Goal: Task Accomplishment & Management: Manage account settings

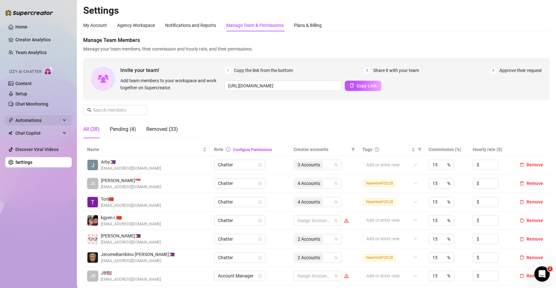
scroll to position [109, 0]
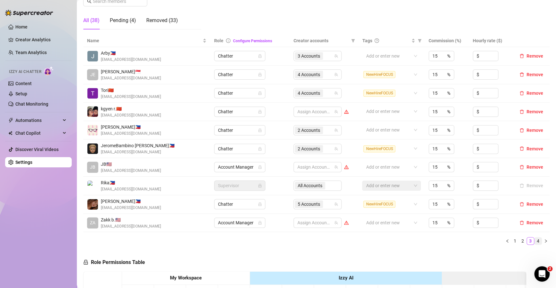
click at [535, 242] on link "4" at bounding box center [538, 241] width 7 height 7
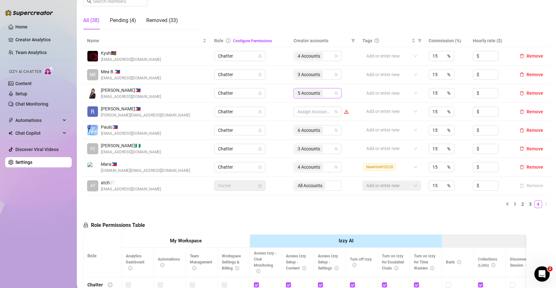
click at [330, 90] on div "5 Accounts" at bounding box center [314, 93] width 39 height 9
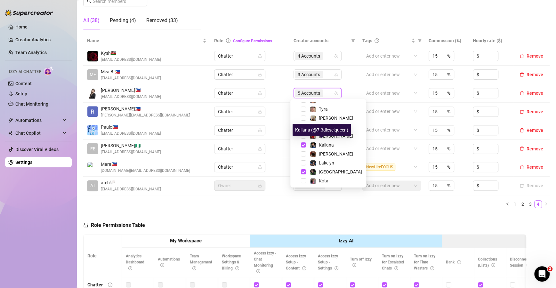
scroll to position [70, 0]
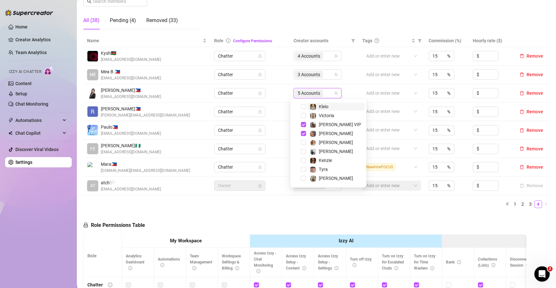
click at [324, 95] on div "5 Accounts" at bounding box center [314, 93] width 39 height 9
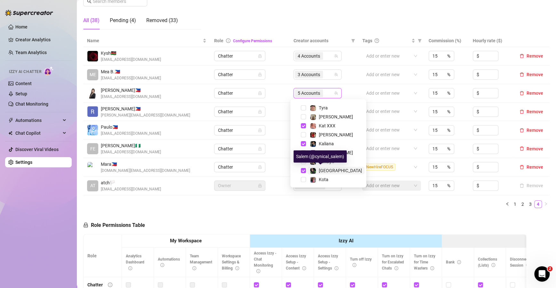
click at [329, 174] on div "[GEOGRAPHIC_DATA]" at bounding box center [340, 171] width 43 height 8
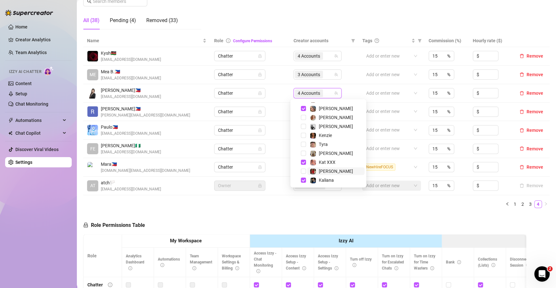
scroll to position [33, 0]
click at [290, 210] on div "Name Role Configure Permissions Creator accounts Tags Commission (%) Hourly rat…" at bounding box center [316, 124] width 467 height 179
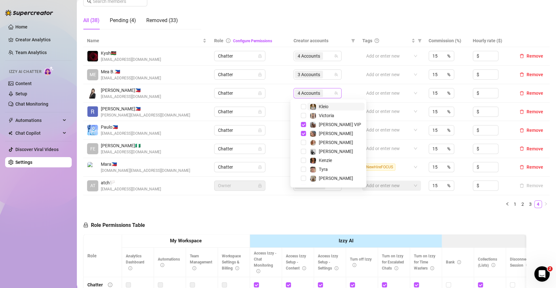
click at [326, 92] on div "4 Accounts" at bounding box center [314, 93] width 39 height 9
click at [326, 160] on span "Kenzie" at bounding box center [325, 160] width 13 height 5
click at [367, 212] on div "Name Role Configure Permissions Creator accounts Tags Commission (%) Hourly rat…" at bounding box center [316, 124] width 467 height 179
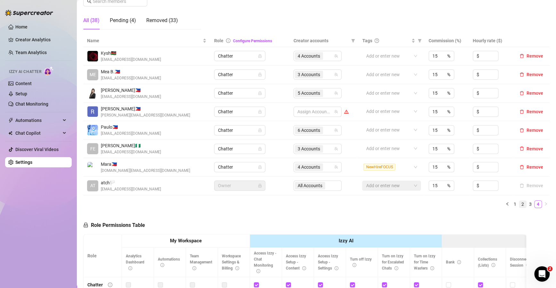
click at [520, 206] on link "2" at bounding box center [523, 204] width 7 height 7
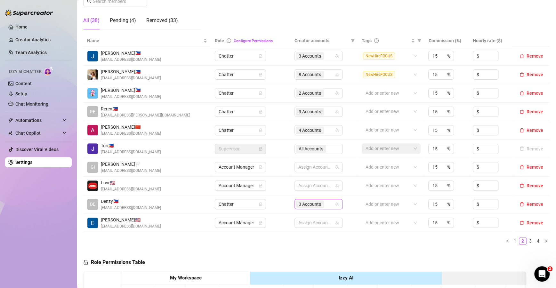
click at [329, 201] on div "3 Accounts" at bounding box center [315, 204] width 39 height 9
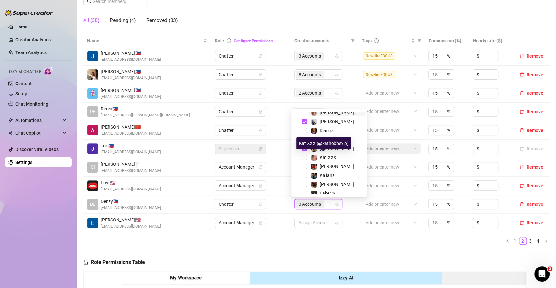
scroll to position [70, 0]
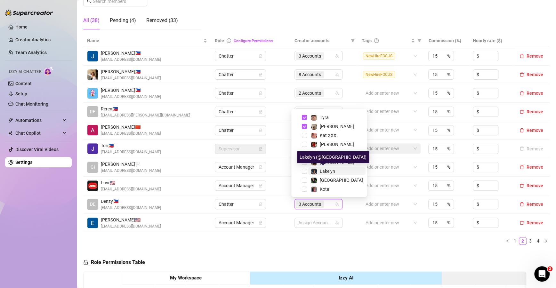
click at [325, 173] on span "Lakelyn" at bounding box center [327, 171] width 15 height 5
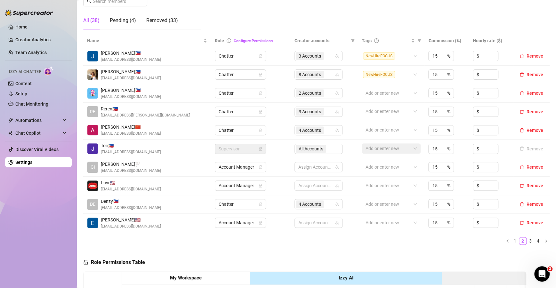
click at [326, 202] on div "4 Accounts" at bounding box center [315, 204] width 39 height 9
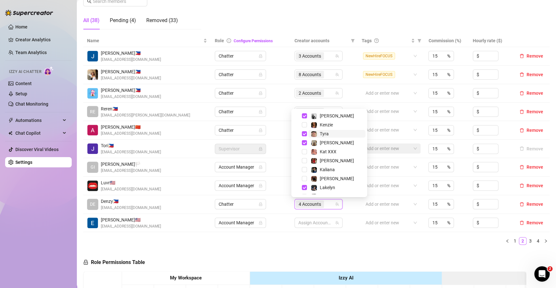
scroll to position [55, 0]
click at [322, 186] on span "Lakelyn" at bounding box center [327, 186] width 15 height 5
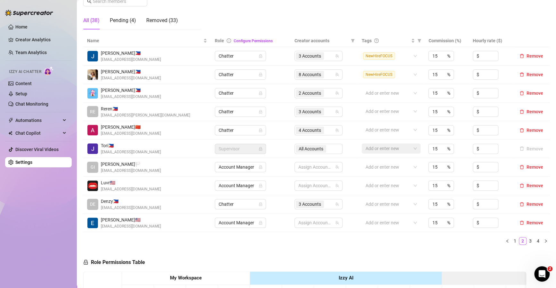
click at [374, 241] on ul "1 2 3 4" at bounding box center [316, 241] width 467 height 8
click at [535, 241] on link "4" at bounding box center [538, 241] width 7 height 7
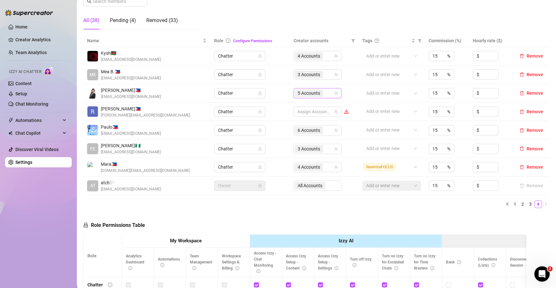
click at [324, 90] on div "5 Accounts" at bounding box center [314, 93] width 39 height 9
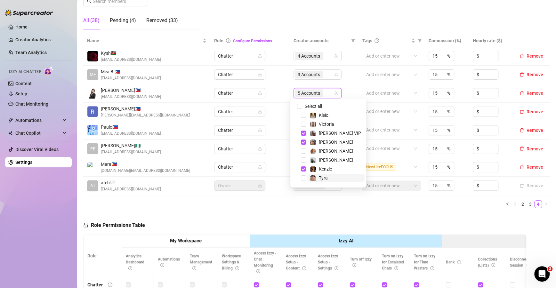
scroll to position [7, 0]
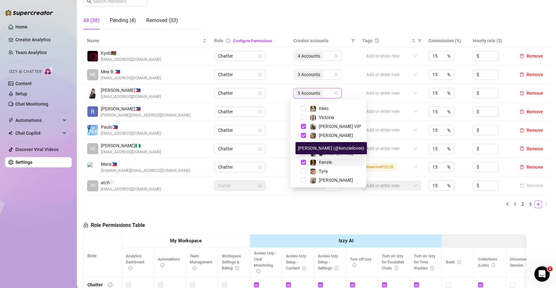
click at [318, 161] on div "Kenzie" at bounding box center [321, 163] width 22 height 8
